Goal: Task Accomplishment & Management: Manage account settings

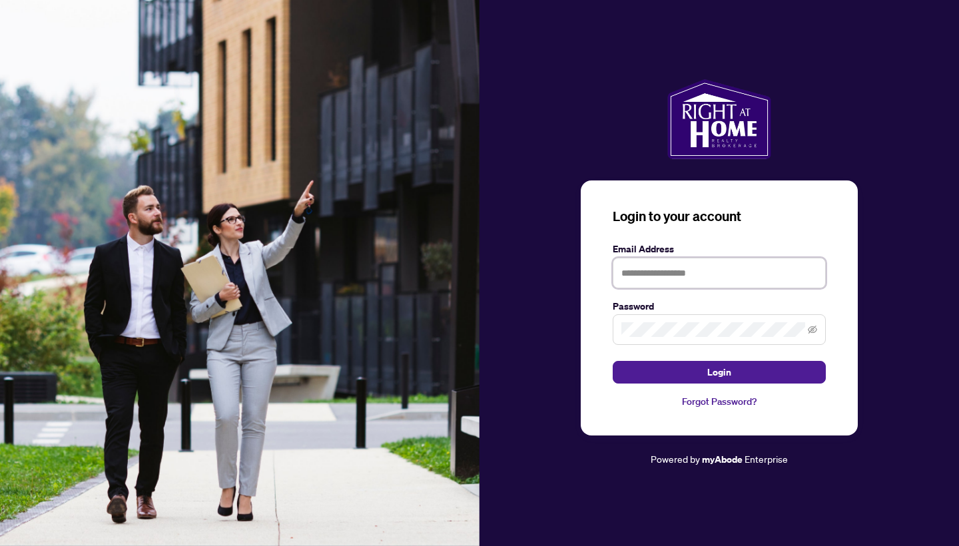
type input "**********"
click at [669, 368] on button "Login" at bounding box center [718, 372] width 213 height 23
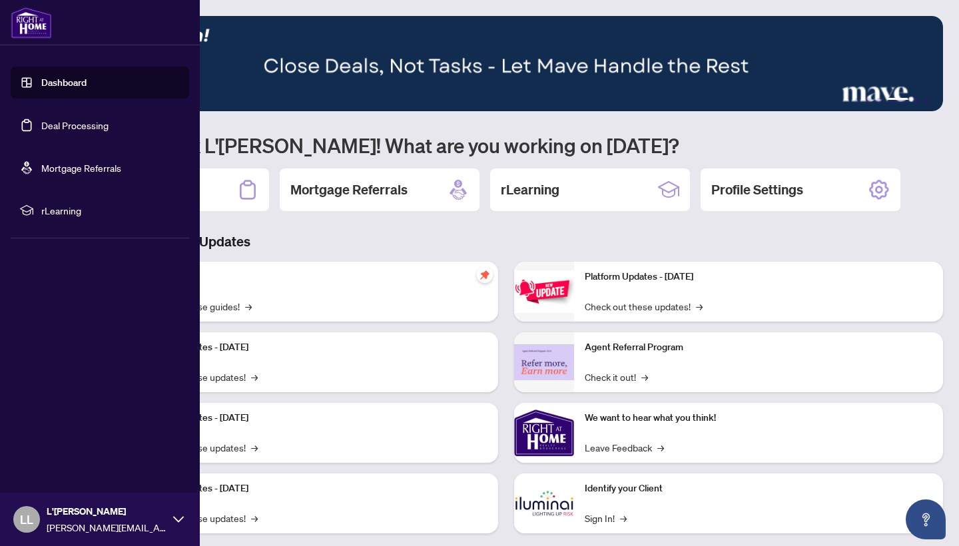
click at [80, 126] on link "Deal Processing" at bounding box center [74, 125] width 67 height 12
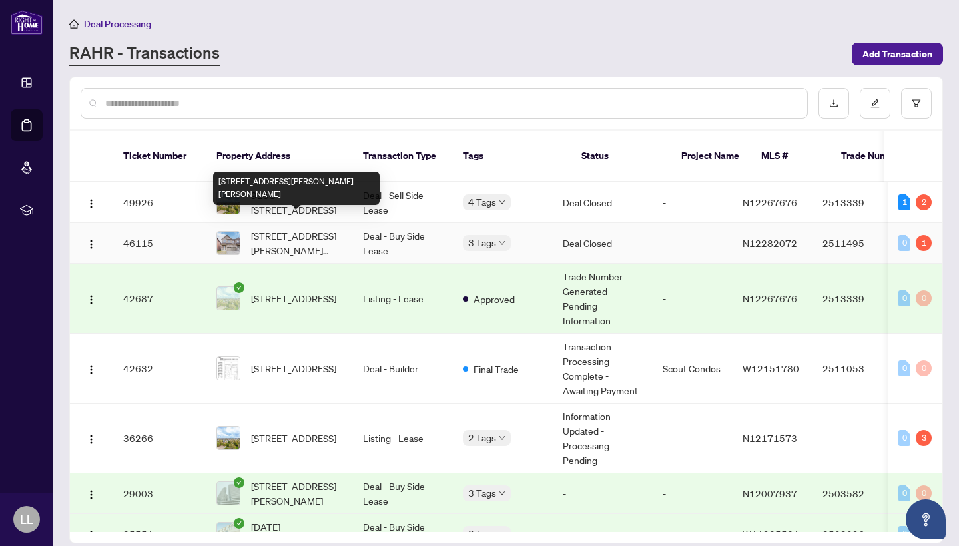
click at [268, 230] on span "[STREET_ADDRESS][PERSON_NAME][PERSON_NAME]" at bounding box center [296, 242] width 91 height 29
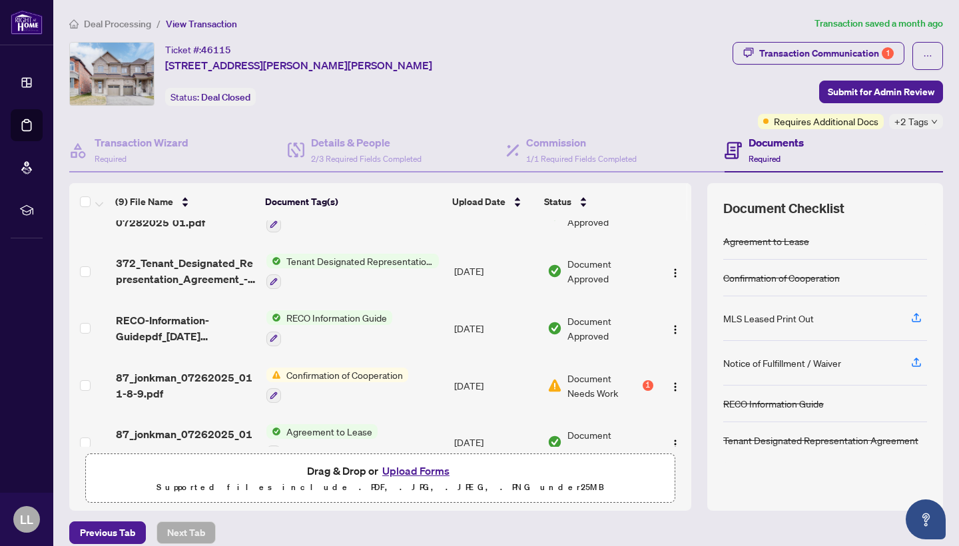
scroll to position [288, 0]
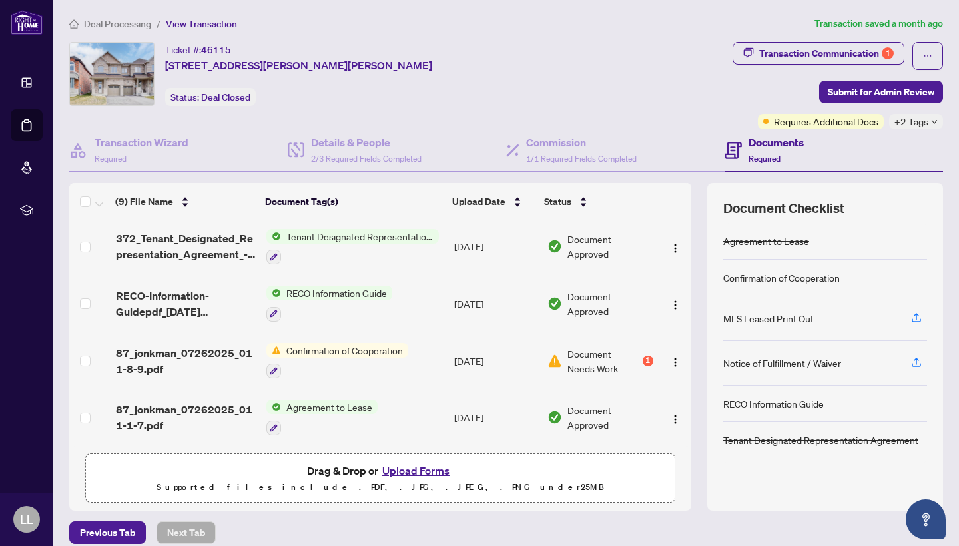
click at [663, 4] on main "Deal Processing / View Transaction Transaction saved a month ago Ticket #: 4611…" at bounding box center [505, 273] width 905 height 546
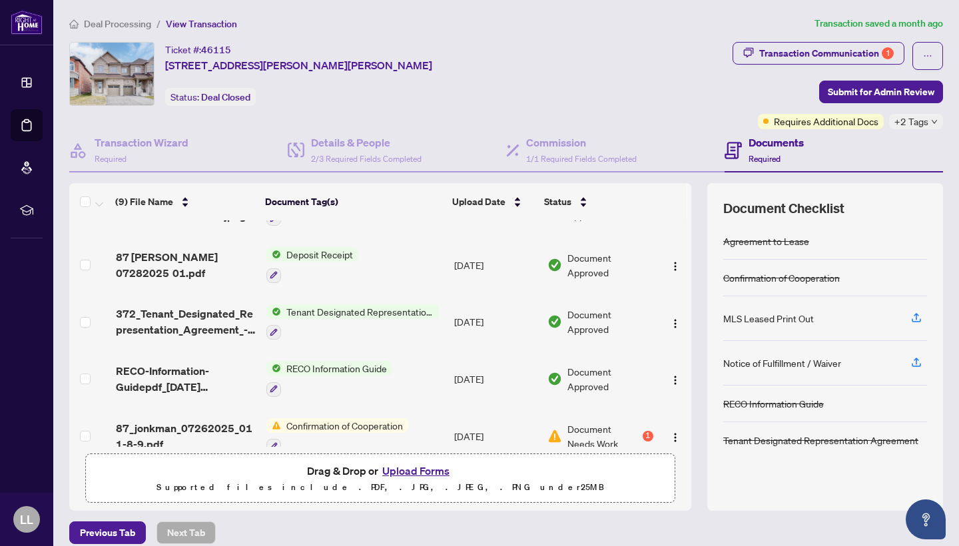
scroll to position [199, 0]
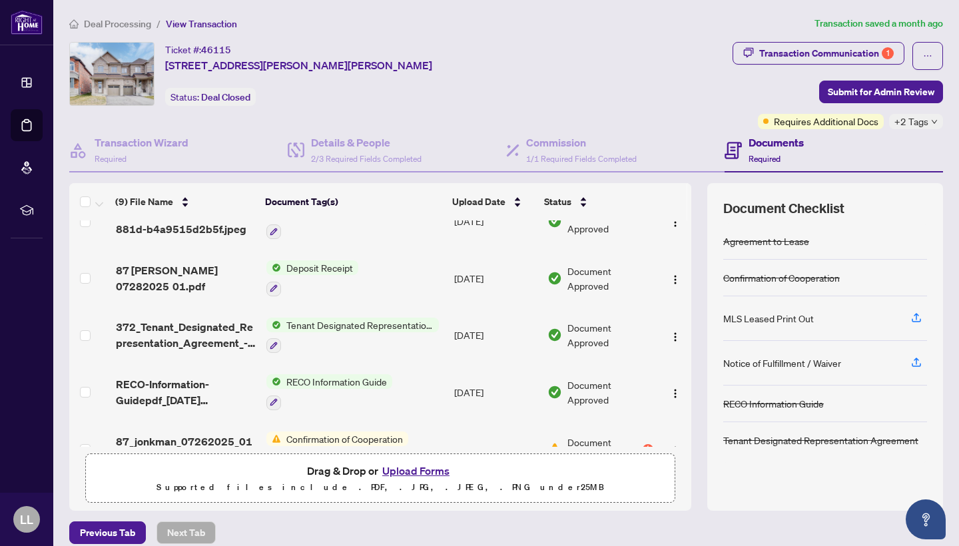
drag, startPoint x: 693, startPoint y: 351, endPoint x: 688, endPoint y: 308, distance: 43.6
click at [688, 308] on div "(9) File Name Document Tag(s) Upload Date Status Agent EFT 2511495.pdf EFT [DAT…" at bounding box center [505, 346] width 873 height 327
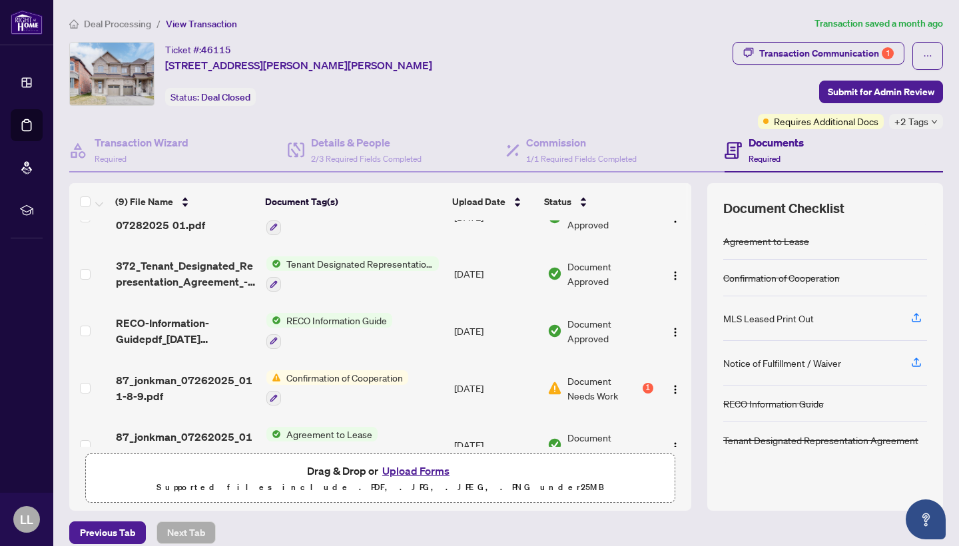
scroll to position [288, 0]
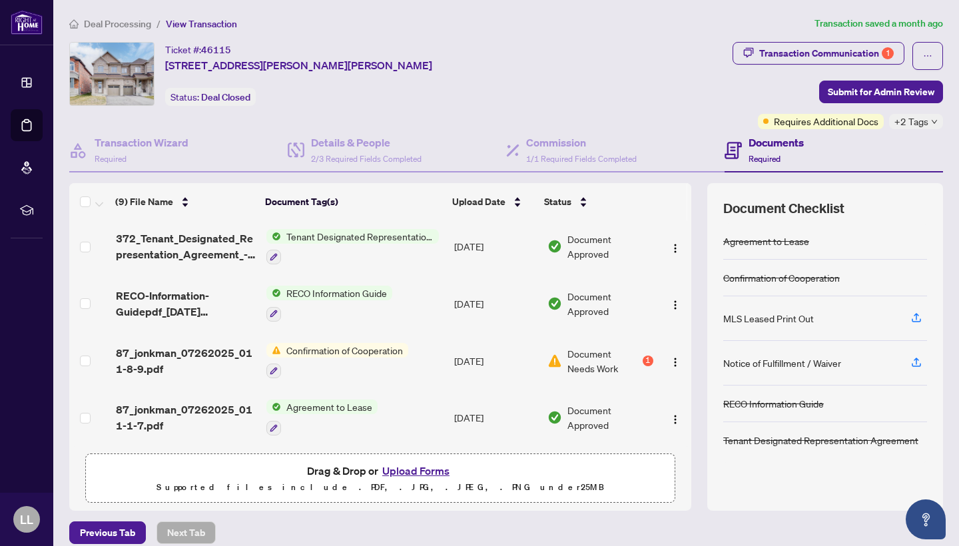
click at [302, 399] on span "Agreement to Lease" at bounding box center [329, 406] width 97 height 15
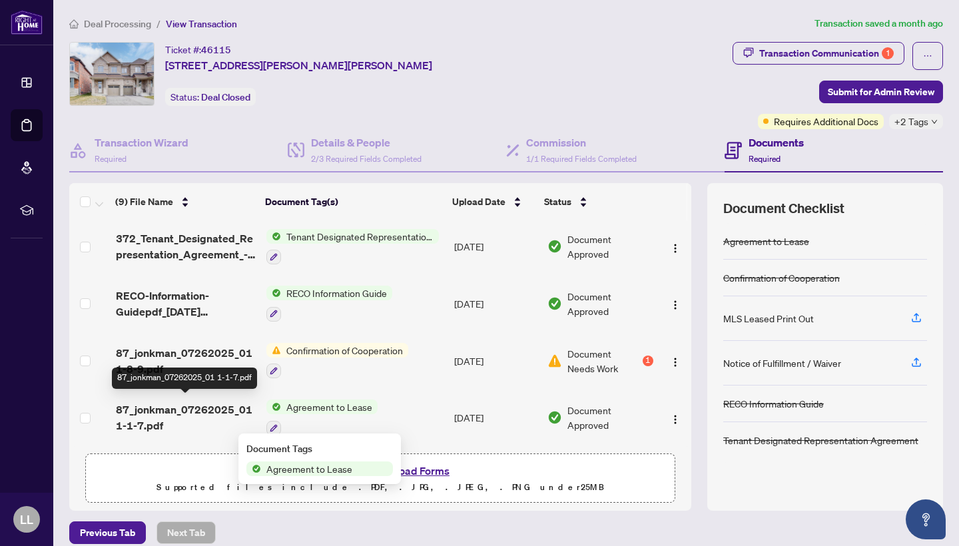
click at [198, 407] on span "87_jonkman_07262025_01 1-1-7.pdf" at bounding box center [186, 417] width 140 height 32
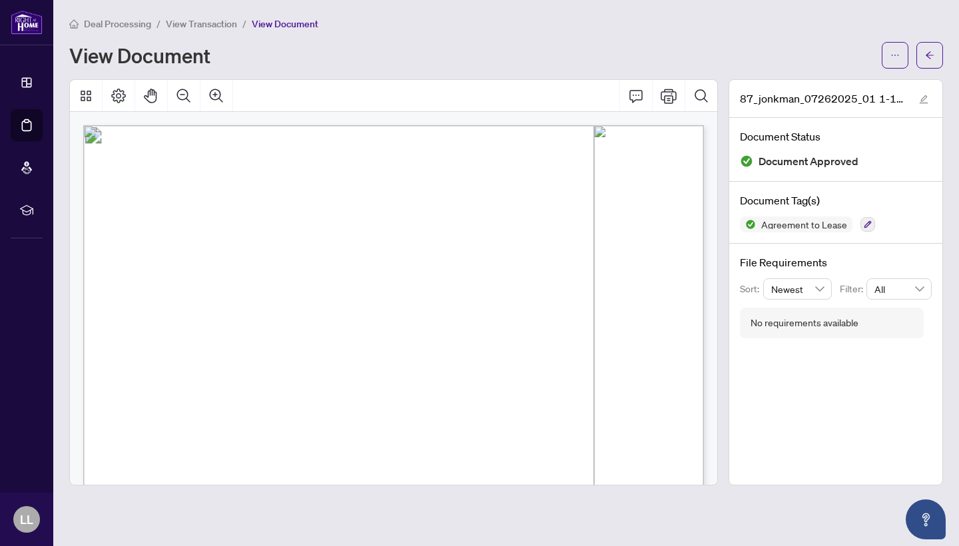
click at [689, 219] on span "Page 1" at bounding box center [819, 548] width 1460 height 831
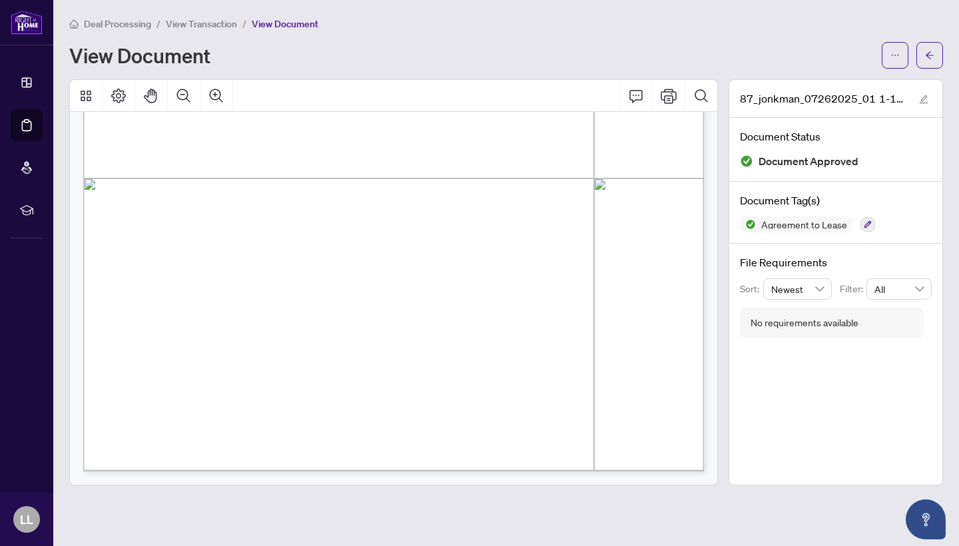
scroll to position [5396, 0]
click at [926, 62] on span "button" at bounding box center [929, 55] width 9 height 21
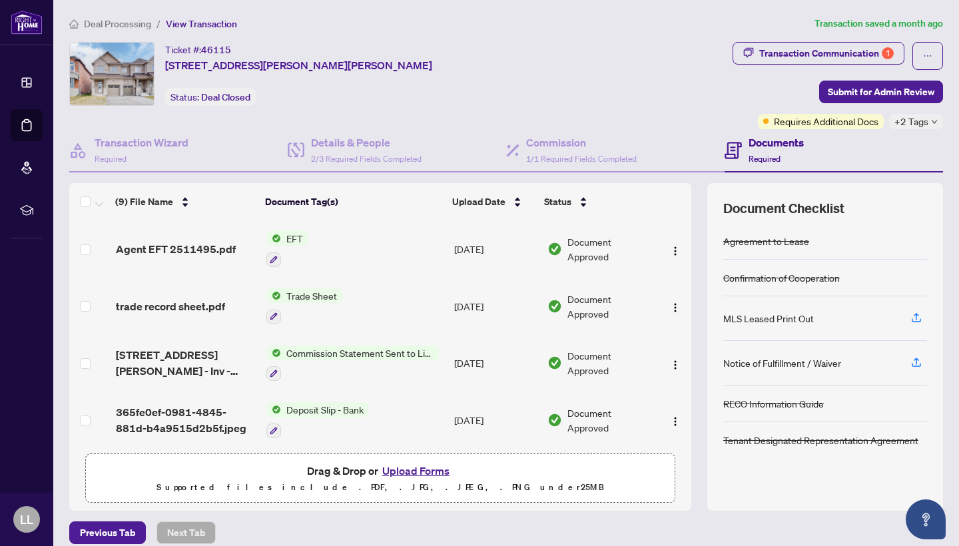
click at [132, 25] on span "Deal Processing" at bounding box center [117, 24] width 67 height 12
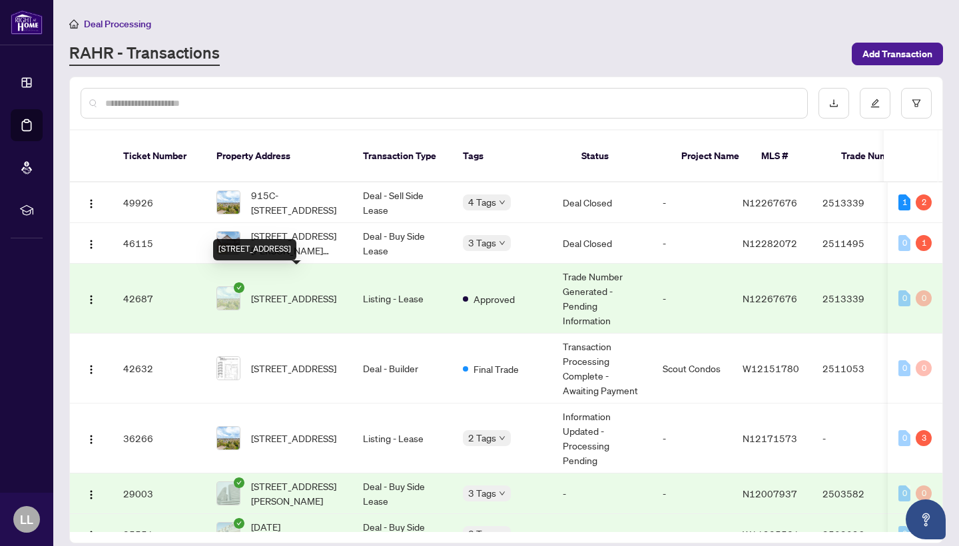
click at [284, 291] on span "[STREET_ADDRESS]" at bounding box center [293, 298] width 85 height 15
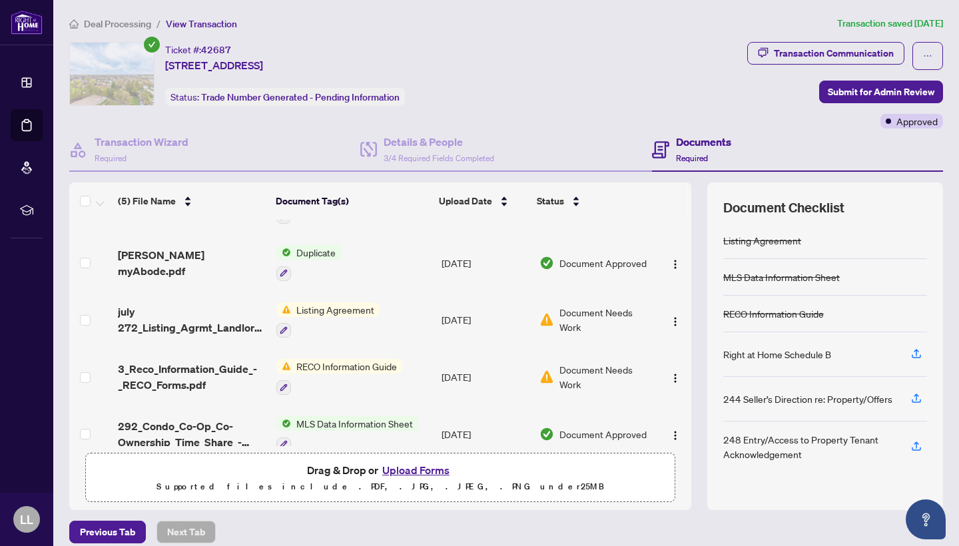
scroll to position [61, 0]
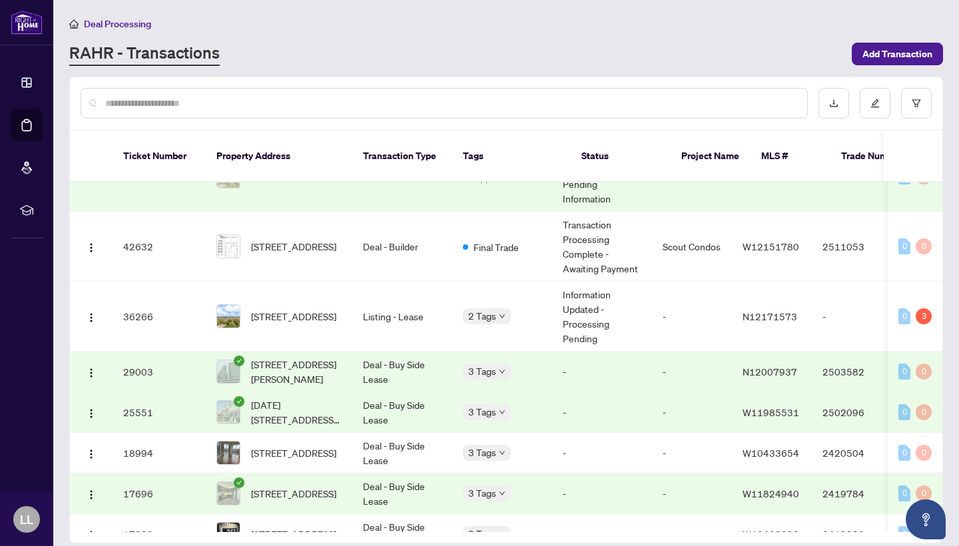
scroll to position [120, 0]
click at [308, 399] on span "[DATE][STREET_ADDRESS][PERSON_NAME]" at bounding box center [296, 413] width 91 height 29
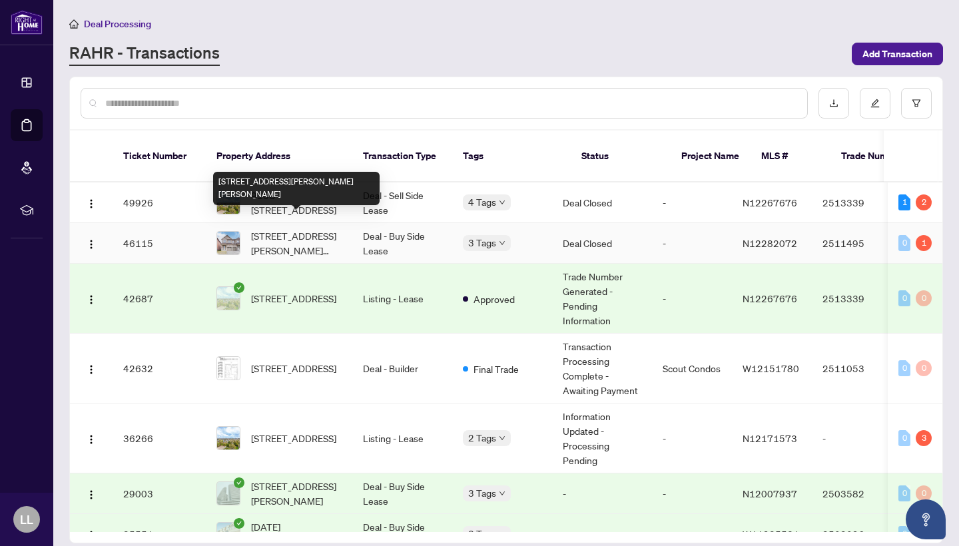
click at [314, 228] on span "[STREET_ADDRESS][PERSON_NAME][PERSON_NAME]" at bounding box center [296, 242] width 91 height 29
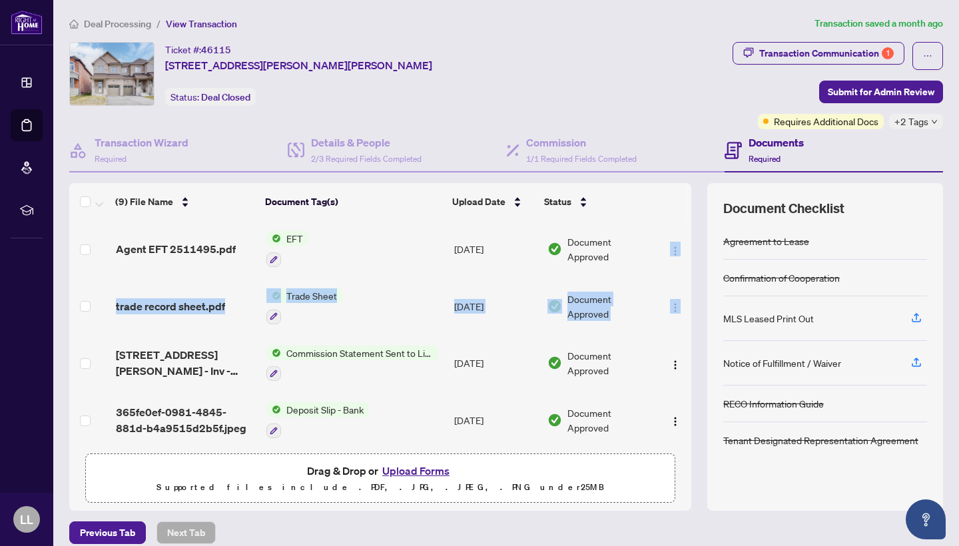
drag, startPoint x: 686, startPoint y: 250, endPoint x: 661, endPoint y: 292, distance: 48.4
click at [661, 292] on tbody "Agent EFT 2511495.pdf EFT [DATE] Document Approved trade record sheet.pdf Trade…" at bounding box center [380, 476] width 622 height 513
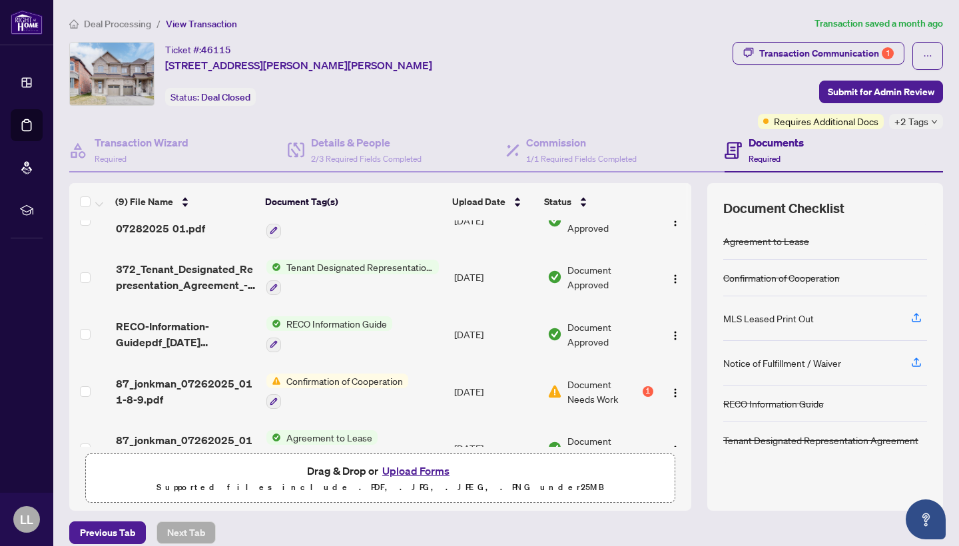
scroll to position [288, 0]
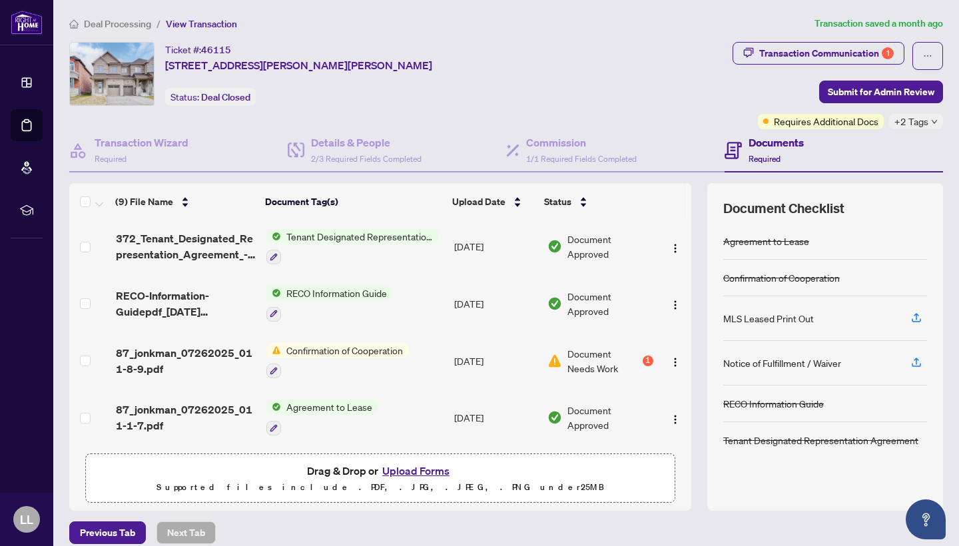
click at [330, 357] on div "Confirmation of Cooperation" at bounding box center [337, 361] width 142 height 36
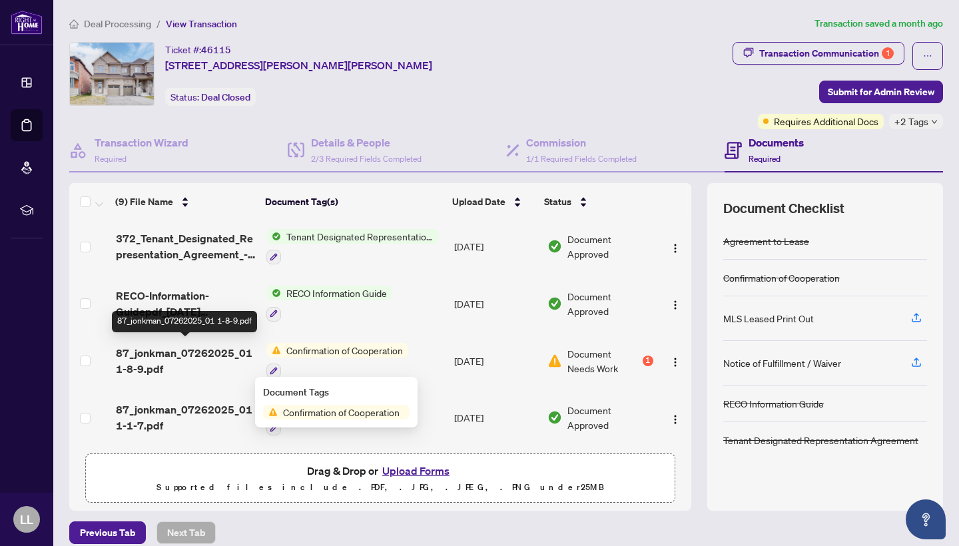
click at [205, 351] on span "87_jonkman_07262025_01 1-8-9.pdf" at bounding box center [186, 361] width 140 height 32
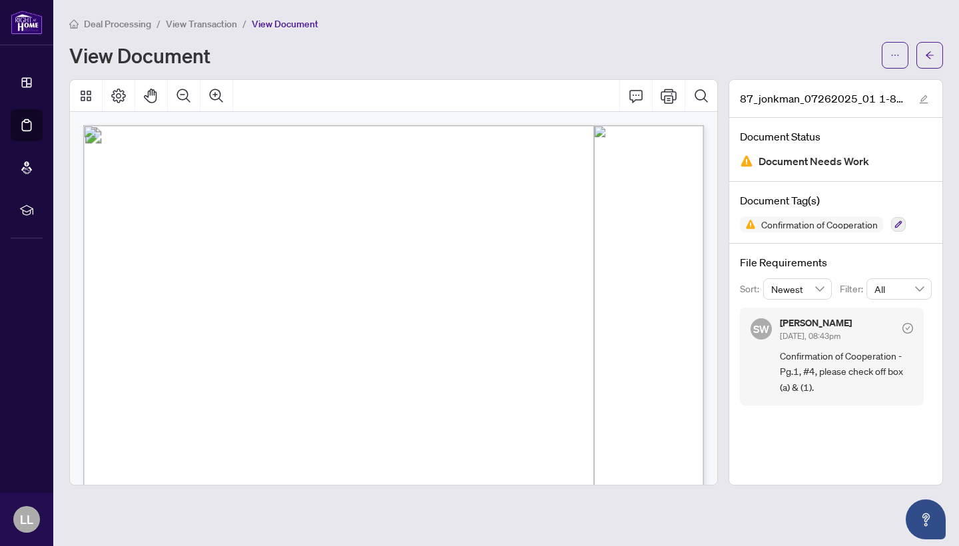
click at [433, 351] on span "Page 1" at bounding box center [819, 548] width 1460 height 831
